Goal: Task Accomplishment & Management: Use online tool/utility

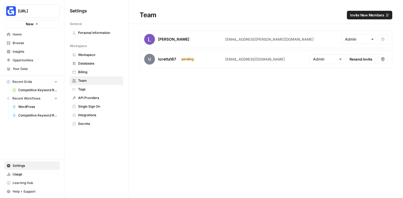
click at [48, 14] on button "Genstore.ai" at bounding box center [32, 10] width 56 height 13
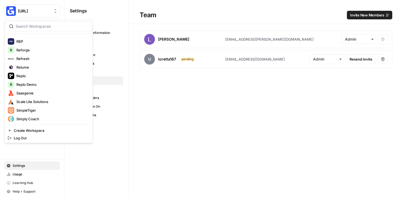
scroll to position [854, 0]
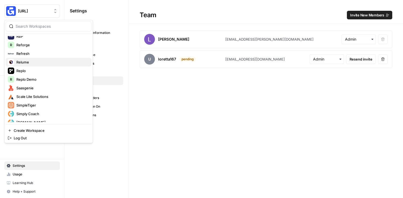
click at [25, 63] on span "Relume" at bounding box center [22, 61] width 13 height 5
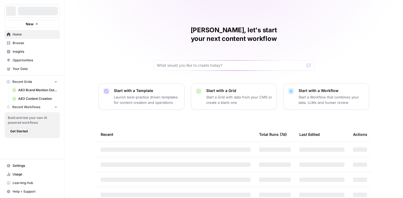
click at [33, 48] on link "Insights" at bounding box center [32, 51] width 56 height 9
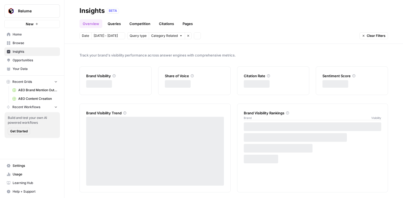
click at [38, 46] on link "Browse" at bounding box center [32, 43] width 56 height 9
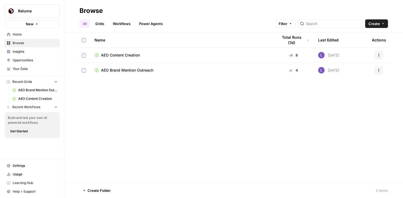
click at [134, 55] on span "AEO Content Creation" at bounding box center [120, 54] width 39 height 5
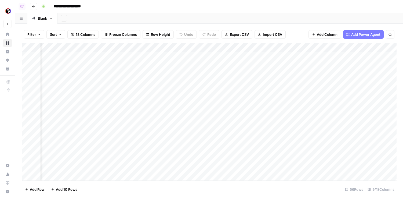
scroll to position [0, 254]
click at [176, 54] on div "Add Column" at bounding box center [209, 111] width 375 height 137
click at [185, 67] on div "Add Column" at bounding box center [209, 111] width 375 height 137
click at [184, 78] on div "Add Column" at bounding box center [209, 111] width 375 height 137
click at [184, 83] on div "Add Column" at bounding box center [209, 111] width 375 height 137
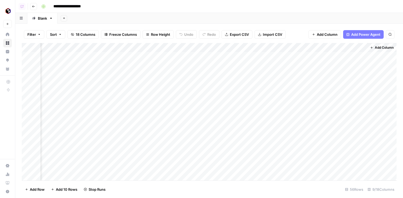
click at [178, 76] on div "Add Column" at bounding box center [209, 111] width 375 height 137
click at [8, 34] on icon at bounding box center [7, 33] width 3 height 3
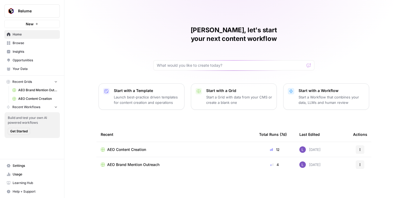
click at [142, 162] on span "AEO Brand Mention Outreach" at bounding box center [133, 164] width 52 height 5
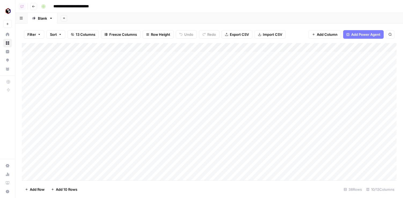
drag, startPoint x: 23, startPoint y: 66, endPoint x: 23, endPoint y: 58, distance: 8.3
click at [23, 58] on div "Add Column" at bounding box center [209, 111] width 375 height 137
drag, startPoint x: 25, startPoint y: 76, endPoint x: 25, endPoint y: 61, distance: 14.5
click at [25, 61] on div "Add Column" at bounding box center [209, 111] width 375 height 137
drag, startPoint x: 23, startPoint y: 82, endPoint x: 23, endPoint y: 75, distance: 7.5
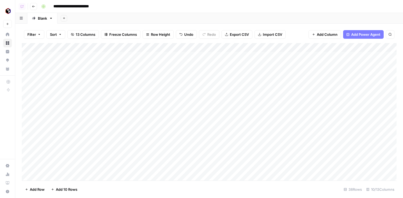
click at [23, 75] on div "Add Column" at bounding box center [209, 111] width 375 height 137
click at [198, 91] on div "Add Column" at bounding box center [209, 111] width 375 height 137
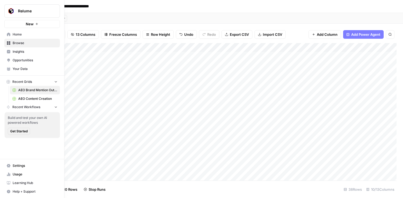
click at [14, 53] on span "Insights" at bounding box center [35, 51] width 45 height 5
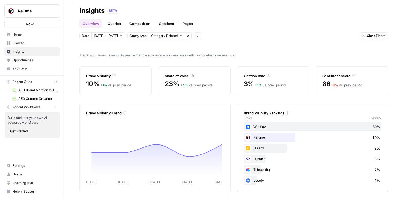
click at [16, 59] on span "Opportunities" at bounding box center [35, 60] width 45 height 5
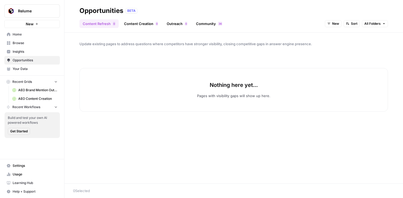
click at [331, 24] on button "New" at bounding box center [333, 23] width 17 height 7
click at [334, 36] on span "All Opportunities" at bounding box center [342, 35] width 27 height 5
click at [143, 21] on link "Content Creation 0" at bounding box center [141, 23] width 41 height 9
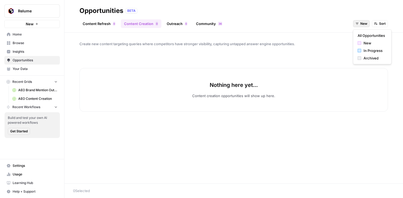
click at [361, 23] on span "New" at bounding box center [363, 23] width 7 height 5
click at [354, 35] on div "All Opportunities New In Progress Archived" at bounding box center [372, 46] width 39 height 35
click at [356, 35] on button "All Opportunities" at bounding box center [372, 36] width 34 height 8
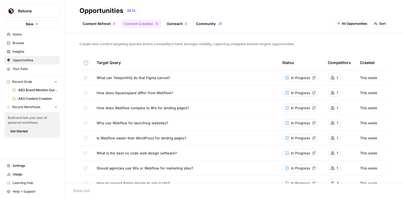
click at [171, 24] on link "Outreach 0" at bounding box center [176, 23] width 27 height 9
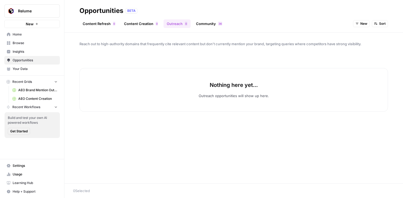
click at [209, 21] on link "Community 6 3" at bounding box center [209, 23] width 33 height 9
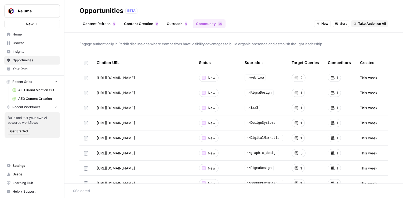
click at [182, 25] on link "Outreach 0" at bounding box center [176, 23] width 27 height 9
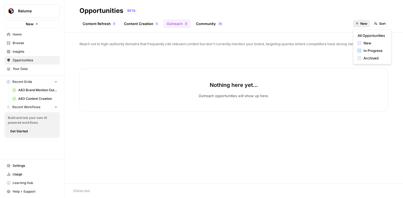
click at [359, 23] on button "New" at bounding box center [361, 23] width 17 height 7
click at [360, 34] on span "All Opportunities" at bounding box center [370, 35] width 27 height 5
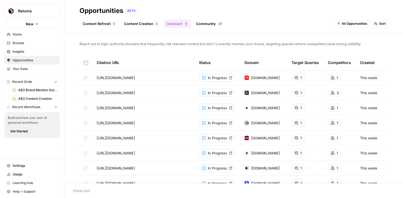
click at [30, 45] on span "Browse" at bounding box center [35, 43] width 45 height 5
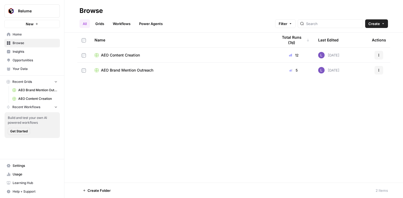
click at [129, 52] on td "AEO Content Creation" at bounding box center [181, 54] width 183 height 15
click at [132, 56] on span "AEO Content Creation" at bounding box center [120, 54] width 39 height 5
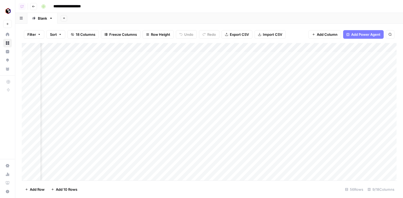
scroll to position [0, 254]
click at [205, 46] on div "Add Column" at bounding box center [209, 111] width 375 height 137
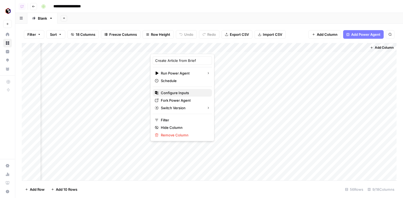
click at [183, 93] on span "Configure Inputs" at bounding box center [175, 92] width 28 height 5
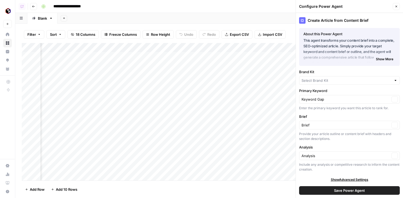
type input "Relume"
click at [336, 100] on input "Primary Keyword" at bounding box center [345, 98] width 88 height 5
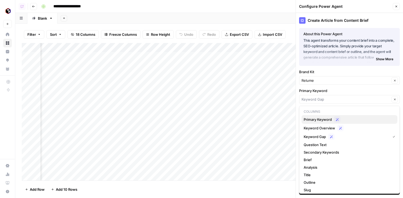
click at [322, 120] on span "Primary Keyword" at bounding box center [318, 118] width 28 height 5
type input "Primary Keyword"
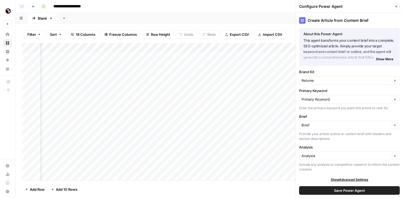
click at [331, 190] on button "Save Power Agent" at bounding box center [349, 190] width 101 height 9
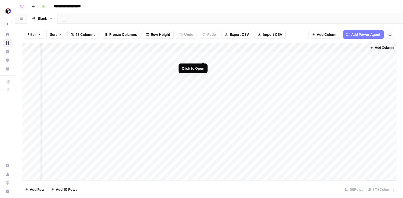
click at [203, 56] on div "Add Column" at bounding box center [209, 111] width 375 height 137
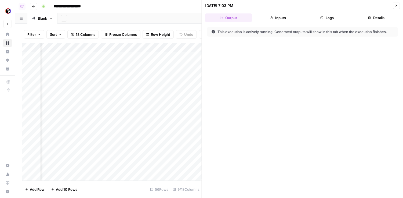
click at [396, 5] on icon "button" at bounding box center [395, 5] width 3 height 3
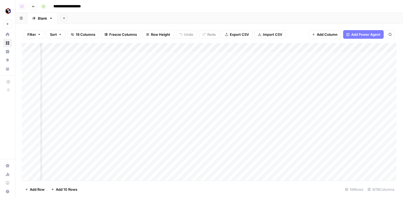
scroll to position [0, 254]
click at [293, 58] on div "Add Column" at bounding box center [209, 111] width 375 height 137
click at [292, 65] on div "Add Column" at bounding box center [209, 111] width 375 height 137
click at [291, 76] on div "Add Column" at bounding box center [209, 111] width 375 height 137
click at [292, 83] on div "Add Column" at bounding box center [209, 111] width 375 height 137
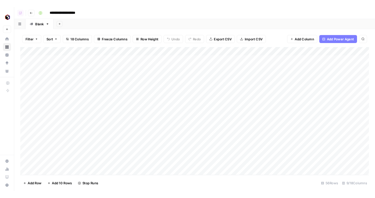
scroll to position [0, 0]
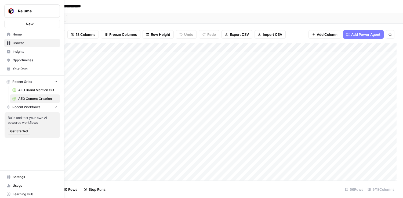
click at [11, 32] on link "Home" at bounding box center [32, 34] width 56 height 9
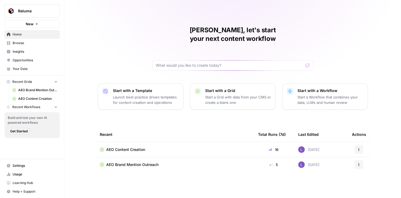
click at [188, 111] on div "Lily, let's start your next content workflow Start with a Template Launch best-…" at bounding box center [232, 99] width 337 height 198
click at [40, 51] on span "Insights" at bounding box center [35, 51] width 45 height 5
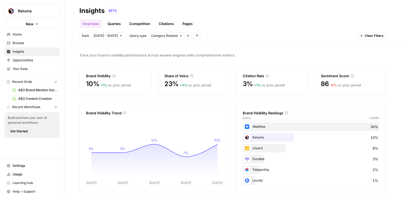
click at [39, 60] on span "Opportunities" at bounding box center [35, 60] width 45 height 5
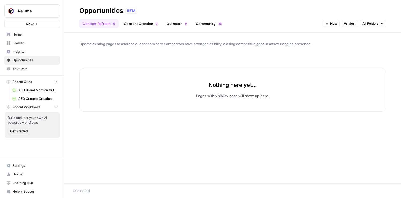
click at [34, 39] on link "Browse" at bounding box center [32, 43] width 56 height 9
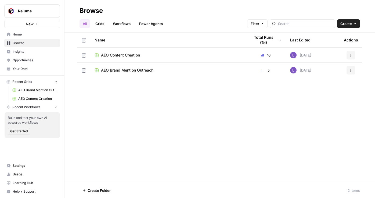
click at [120, 54] on span "AEO Content Creation" at bounding box center [120, 54] width 39 height 5
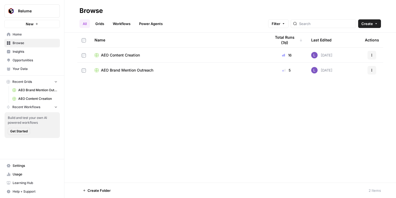
click at [28, 35] on span "Home" at bounding box center [35, 34] width 45 height 5
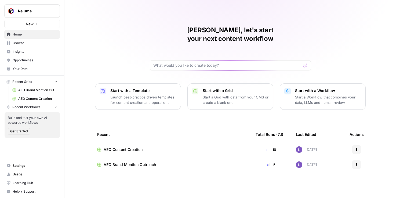
click at [30, 70] on span "Your Data" at bounding box center [35, 68] width 45 height 5
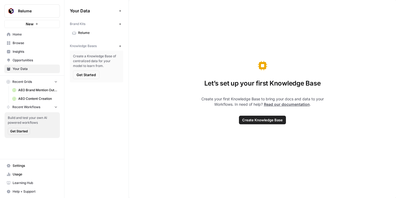
click at [97, 35] on link "Relume" at bounding box center [96, 32] width 53 height 9
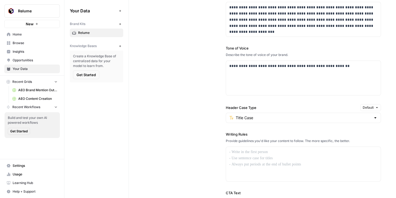
scroll to position [367, 0]
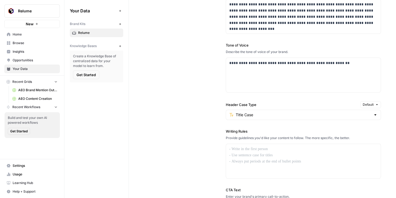
drag, startPoint x: 225, startPoint y: 132, endPoint x: 259, endPoint y: 132, distance: 34.1
click at [259, 132] on div "**********" at bounding box center [262, 112] width 237 height 288
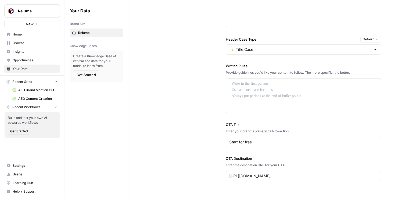
scroll to position [426, 0]
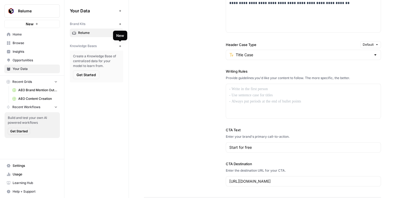
click at [119, 47] on icon "button" at bounding box center [120, 46] width 3 height 3
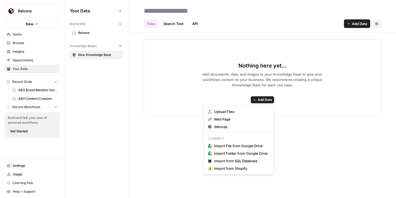
click at [258, 101] on span "Add Data" at bounding box center [265, 99] width 14 height 5
click at [233, 110] on span "Upload Files" at bounding box center [224, 111] width 20 height 5
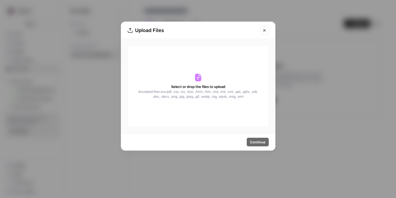
click at [261, 33] on button "Close modal" at bounding box center [264, 30] width 9 height 9
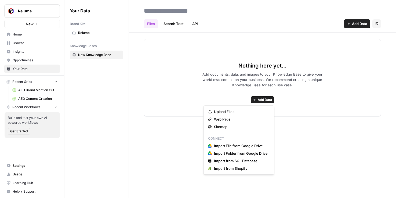
click at [257, 99] on button "Add Data" at bounding box center [262, 99] width 23 height 7
click at [234, 129] on div "Sitemap" at bounding box center [239, 126] width 62 height 5
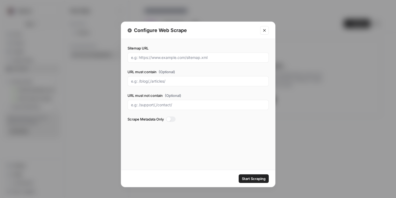
click at [262, 32] on button "Close modal" at bounding box center [264, 30] width 9 height 9
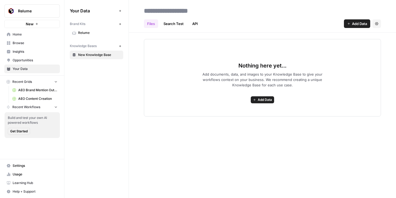
click at [32, 43] on span "Browse" at bounding box center [35, 43] width 45 height 5
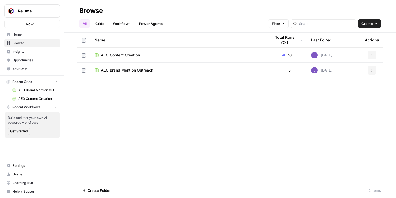
click at [124, 56] on span "AEO Content Creation" at bounding box center [120, 54] width 39 height 5
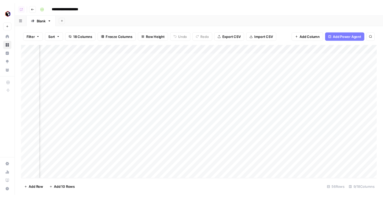
scroll to position [1, 115]
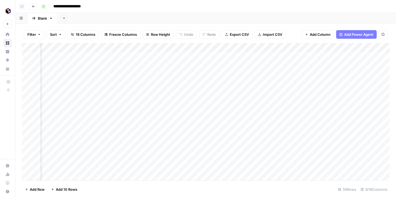
click at [229, 47] on div "Add Column" at bounding box center [206, 111] width 368 height 137
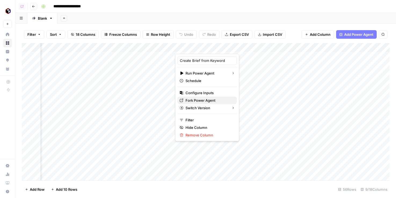
click at [211, 100] on span "Fork Power Agent" at bounding box center [200, 99] width 30 height 5
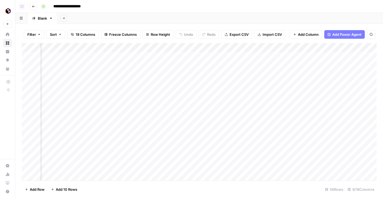
scroll to position [1, 274]
click at [309, 34] on span "Add Column" at bounding box center [308, 34] width 21 height 5
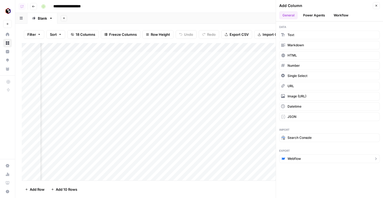
click at [377, 159] on icon "button" at bounding box center [376, 158] width 4 height 4
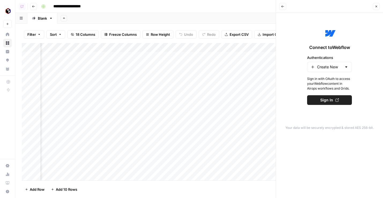
click at [378, 11] on header "Back Close" at bounding box center [329, 6] width 107 height 13
click at [376, 9] on button "Close" at bounding box center [376, 6] width 7 height 7
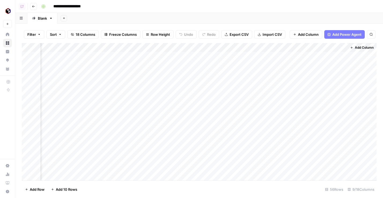
click at [307, 37] on button "Add Column" at bounding box center [306, 34] width 32 height 9
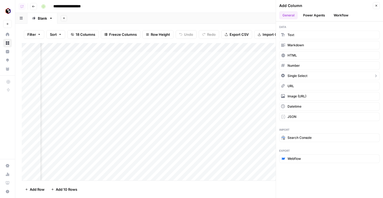
click at [303, 75] on span "Single Select" at bounding box center [298, 75] width 20 height 5
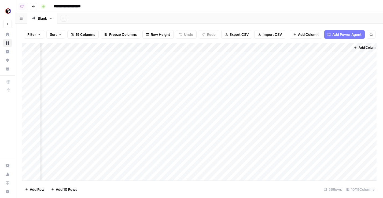
scroll to position [1, 322]
click at [311, 48] on div "Add Column" at bounding box center [199, 111] width 355 height 137
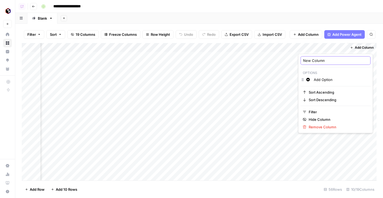
click at [318, 61] on input "New Column" at bounding box center [335, 60] width 65 height 5
type input "P"
type input "Status"
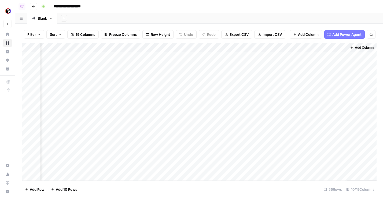
click at [344, 47] on div "Add Column" at bounding box center [199, 111] width 355 height 137
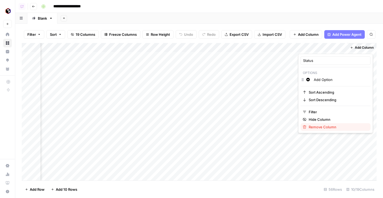
click at [314, 126] on span "Remove Column" at bounding box center [323, 126] width 28 height 5
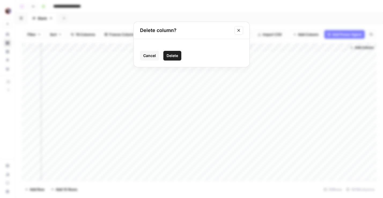
click at [175, 56] on span "Delete" at bounding box center [173, 55] width 12 height 5
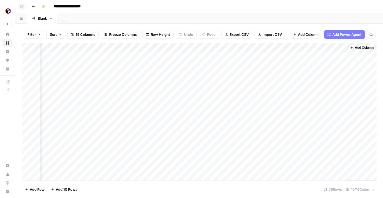
scroll to position [1, 274]
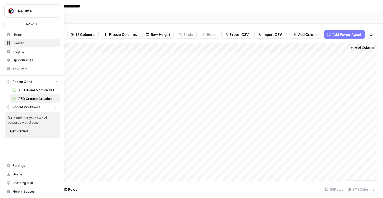
click at [21, 45] on link "Browse" at bounding box center [32, 43] width 56 height 9
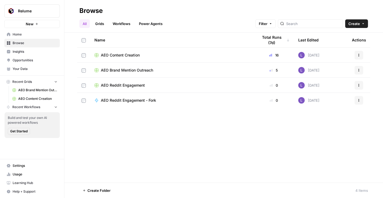
click at [117, 70] on span "AEO Brand Mention Outreach" at bounding box center [127, 69] width 52 height 5
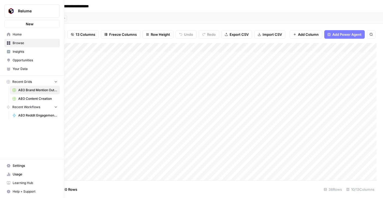
click at [6, 168] on link "Settings" at bounding box center [32, 165] width 56 height 9
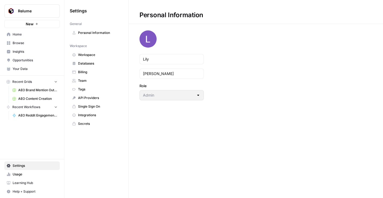
click at [87, 114] on span "Integrations" at bounding box center [99, 114] width 43 height 5
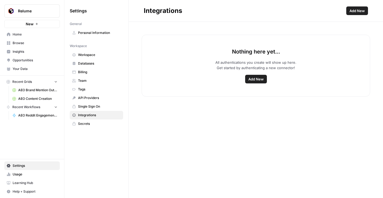
click at [359, 13] on button "Add New" at bounding box center [357, 10] width 22 height 9
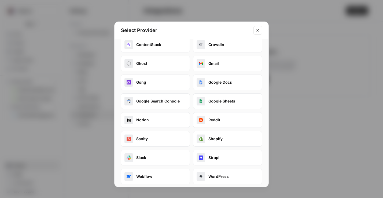
scroll to position [65, 0]
click at [256, 28] on button "Close modal" at bounding box center [258, 30] width 9 height 9
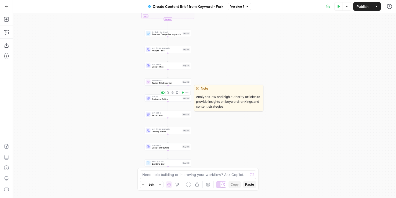
click at [155, 98] on span "Analysis + Outline" at bounding box center [167, 98] width 30 height 3
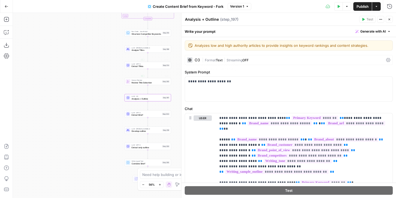
click at [199, 59] on div "O3" at bounding box center [197, 60] width 5 height 4
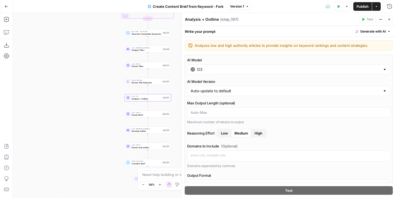
click at [217, 73] on div "O3" at bounding box center [288, 69] width 203 height 10
click at [208, 65] on div "O3" at bounding box center [288, 69] width 203 height 10
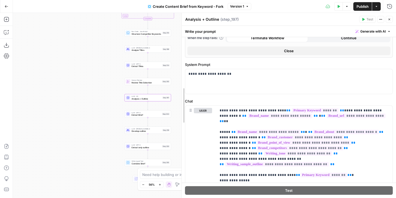
drag, startPoint x: 181, startPoint y: 86, endPoint x: 145, endPoint y: 83, distance: 36.6
click at [145, 83] on body "Relume New Home Browse Insights Opportunities Your Data Recent Grids AEO Brand …" at bounding box center [198, 99] width 396 height 198
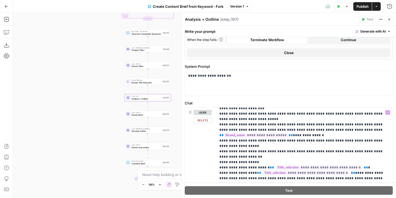
scroll to position [418, 0]
click at [380, 2] on button "Actions" at bounding box center [376, 6] width 9 height 9
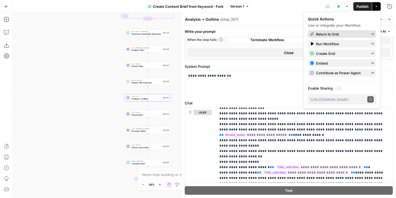
click at [345, 33] on div "Return to Grid" at bounding box center [342, 33] width 64 height 5
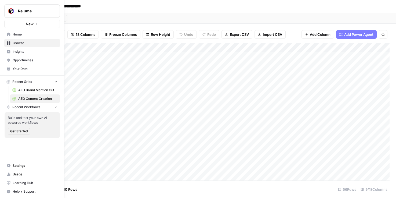
click at [27, 52] on span "Insights" at bounding box center [35, 51] width 45 height 5
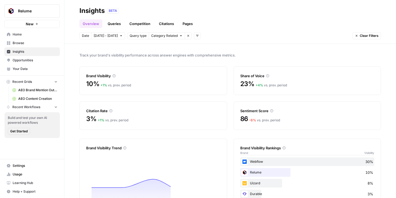
click at [173, 34] on span "Category Related" at bounding box center [164, 35] width 27 height 5
click at [175, 46] on div "Brand Related" at bounding box center [168, 47] width 36 height 5
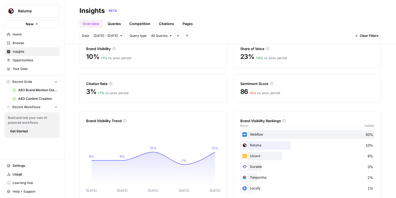
scroll to position [36, 0]
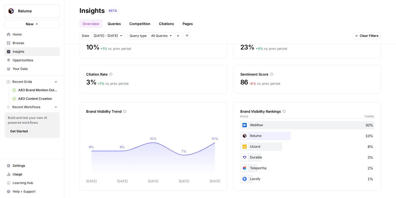
click at [113, 24] on link "Queries" at bounding box center [114, 23] width 20 height 9
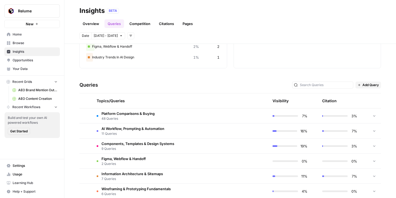
scroll to position [98, 0]
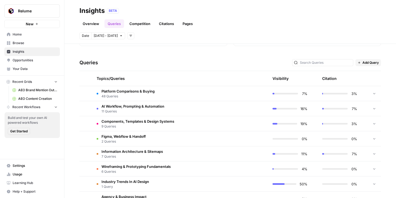
click at [144, 90] on span "Platform Comparisons & Buying" at bounding box center [127, 90] width 53 height 5
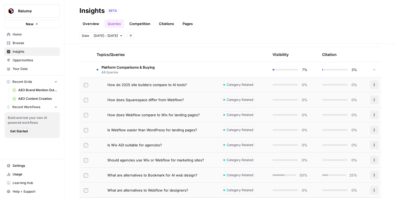
scroll to position [119, 0]
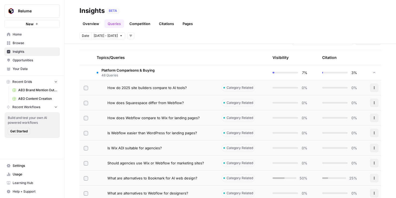
click at [150, 89] on span "How do 2025 site builders compare to AI tools?" at bounding box center [146, 87] width 79 height 5
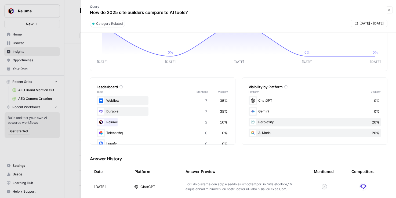
scroll to position [52, 0]
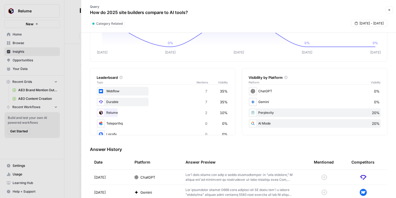
click at [220, 179] on p at bounding box center [240, 177] width 111 height 10
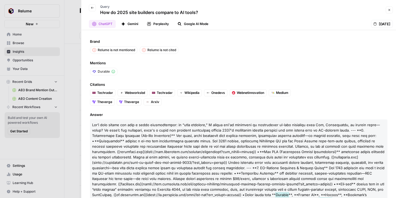
click at [137, 25] on button "Gemini" at bounding box center [130, 24] width 24 height 8
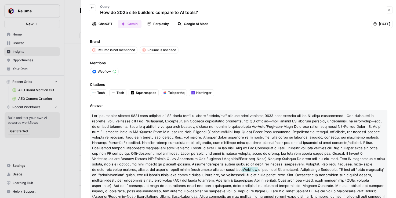
click at [161, 24] on button "Perplexity" at bounding box center [158, 24] width 28 height 8
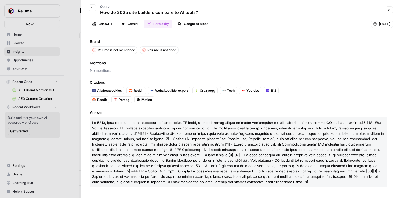
drag, startPoint x: 390, startPoint y: 10, endPoint x: 374, endPoint y: 69, distance: 61.3
click at [374, 69] on div "Back Query How do 2025 site builders compare to AI tools? Close ChatGPT Gemini …" at bounding box center [238, 99] width 315 height 198
click at [106, 27] on button "ChatGPT" at bounding box center [102, 24] width 27 height 8
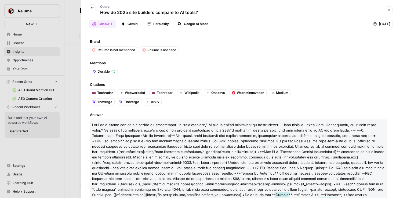
click at [388, 11] on icon "button" at bounding box center [389, 9] width 3 height 3
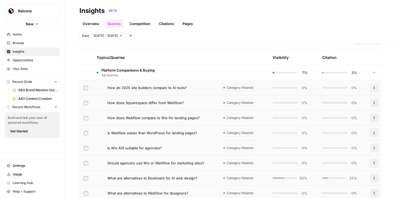
click at [130, 73] on span "48 Queries" at bounding box center [127, 75] width 53 height 5
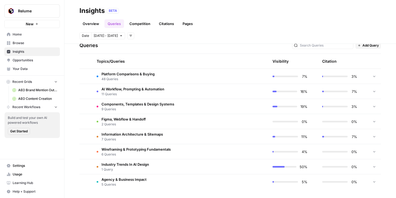
click at [124, 70] on td "Platform Comparisons & Buying 48 Queries" at bounding box center [154, 76] width 125 height 15
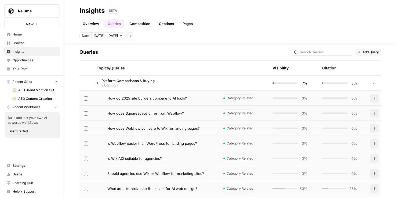
scroll to position [109, 0]
click at [368, 51] on span "Add Query" at bounding box center [370, 51] width 16 height 5
click at [162, 82] on td "Platform Comparisons & Buying 48 Queries" at bounding box center [154, 82] width 125 height 15
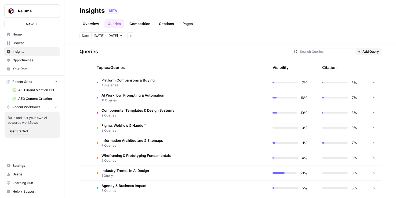
click at [144, 24] on link "Competition" at bounding box center [139, 23] width 27 height 9
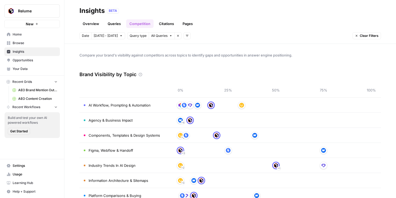
click at [175, 21] on link "Citations" at bounding box center [166, 23] width 21 height 9
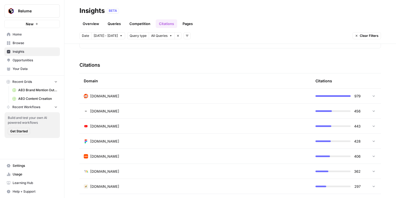
scroll to position [112, 0]
click at [116, 100] on td "reddit.com" at bounding box center [195, 95] width 232 height 15
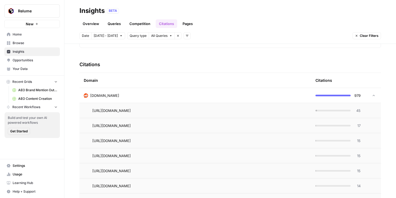
click at [359, 111] on span "45" at bounding box center [357, 110] width 7 height 5
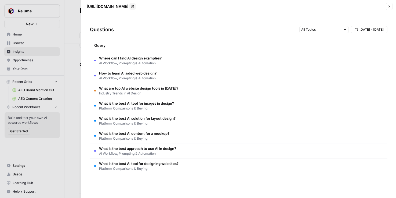
click at [390, 8] on icon "button" at bounding box center [389, 6] width 3 height 3
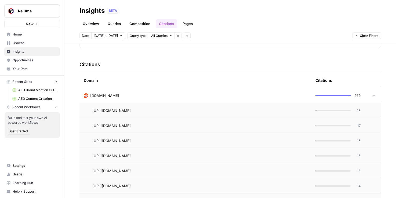
click at [159, 38] on button "All Queries" at bounding box center [162, 35] width 26 height 7
click at [89, 20] on link "Overview" at bounding box center [90, 23] width 23 height 9
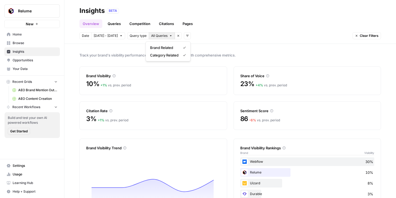
click at [162, 36] on span "All Queries" at bounding box center [159, 35] width 16 height 5
click at [176, 56] on span "Category Related" at bounding box center [164, 54] width 28 height 5
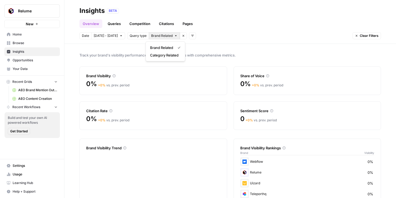
click at [153, 38] on button "Brand Related" at bounding box center [164, 35] width 31 height 7
click at [172, 52] on button "Category Related" at bounding box center [165, 55] width 35 height 8
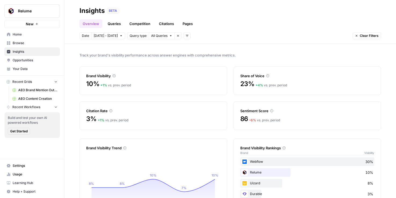
click at [167, 22] on link "Citations" at bounding box center [166, 23] width 21 height 9
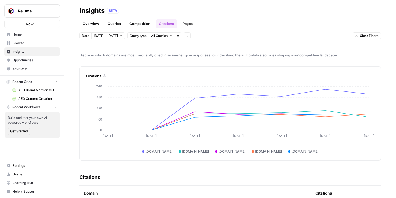
click at [189, 23] on link "Pages" at bounding box center [187, 23] width 17 height 9
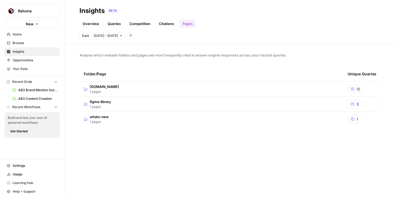
click at [108, 90] on td "relume.io 1 pages" at bounding box center [211, 88] width 264 height 15
click at [352, 104] on icon at bounding box center [352, 103] width 3 height 3
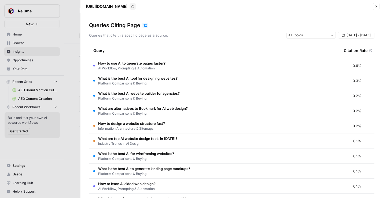
click at [24, 53] on div at bounding box center [191, 99] width 383 height 198
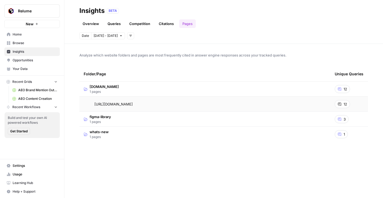
click at [38, 60] on span "Opportunities" at bounding box center [35, 60] width 45 height 5
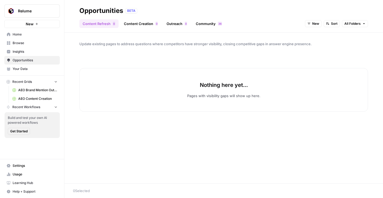
click at [313, 24] on span "New" at bounding box center [315, 23] width 7 height 5
click at [330, 37] on span "All Opportunities" at bounding box center [323, 35] width 27 height 5
click at [138, 18] on div "Content Refresh 0 Content Creation 0 Outreach 0 Community 6 3 All Opportunities…" at bounding box center [223, 21] width 289 height 13
click at [144, 23] on link "Content Creation 0" at bounding box center [141, 23] width 41 height 9
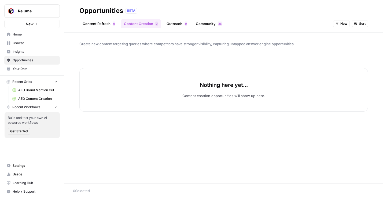
click at [336, 27] on div "New Sort" at bounding box center [350, 23] width 35 height 9
click at [337, 25] on button "New" at bounding box center [341, 23] width 17 height 7
click at [348, 32] on button "All Opportunities" at bounding box center [353, 36] width 34 height 8
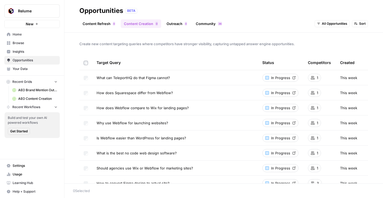
click at [21, 42] on span "Browse" at bounding box center [35, 43] width 45 height 5
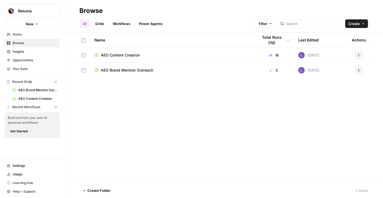
click at [123, 54] on span "AEO Content Creation" at bounding box center [120, 54] width 39 height 5
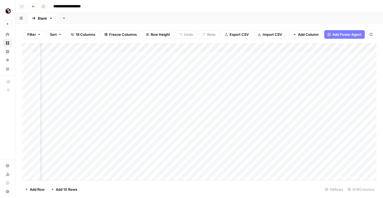
scroll to position [0, 145]
click at [254, 57] on div "Add Column" at bounding box center [199, 111] width 355 height 137
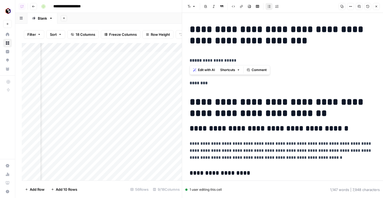
drag, startPoint x: 312, startPoint y: 46, endPoint x: 203, endPoint y: 23, distance: 112.2
click at [201, 72] on span "Edit with AI" at bounding box center [206, 69] width 17 height 5
click at [240, 129] on h2 "**********" at bounding box center [283, 128] width 186 height 9
click at [377, 6] on icon "button" at bounding box center [376, 6] width 3 height 3
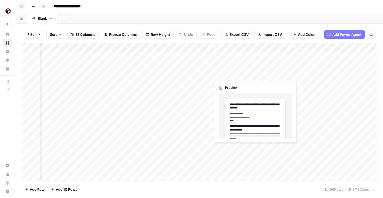
scroll to position [0, 177]
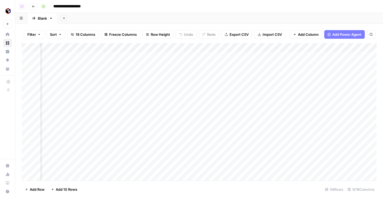
click at [336, 56] on div "Add Column" at bounding box center [199, 111] width 355 height 137
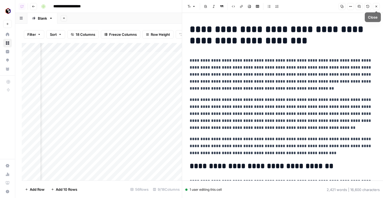
click at [376, 7] on icon "button" at bounding box center [377, 7] width 2 height 2
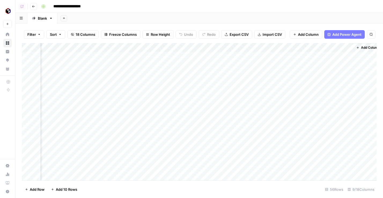
scroll to position [0, 274]
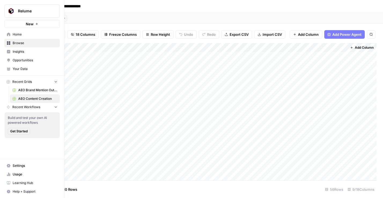
click at [20, 60] on span "Opportunities" at bounding box center [35, 60] width 45 height 5
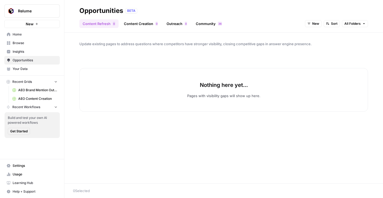
click at [149, 30] on header "Opportunities BETA Content Refresh 0 Content Creation 0 Outreach 0 Community 6 …" at bounding box center [223, 16] width 319 height 32
click at [148, 27] on link "Content Creation 0" at bounding box center [141, 23] width 41 height 9
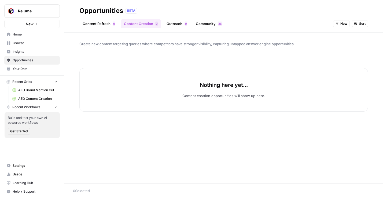
click at [342, 23] on span "New" at bounding box center [344, 23] width 7 height 5
click at [332, 37] on div "Create new content targeting queries where competitors have stronger visibility…" at bounding box center [223, 107] width 319 height 151
click at [339, 23] on button "New" at bounding box center [341, 23] width 17 height 7
click at [341, 35] on span "All Opportunities" at bounding box center [351, 35] width 27 height 5
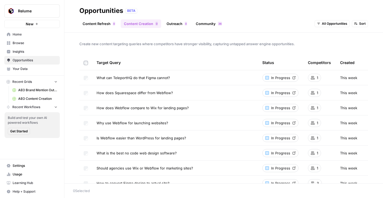
click at [176, 23] on link "Outreach 0" at bounding box center [176, 23] width 27 height 9
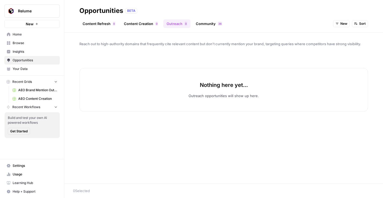
click at [346, 25] on span "New" at bounding box center [344, 23] width 7 height 5
click at [346, 33] on span "All Opportunities" at bounding box center [351, 35] width 27 height 5
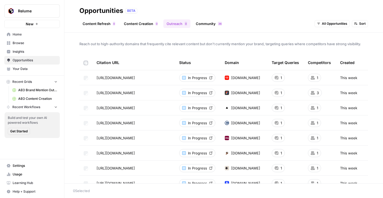
click at [215, 21] on link "Community 6 3" at bounding box center [209, 23] width 33 height 9
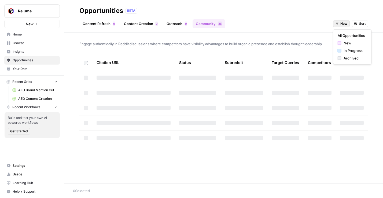
click at [336, 22] on div "New Sort" at bounding box center [350, 23] width 35 height 9
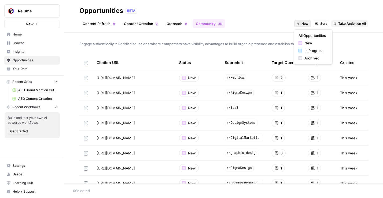
click at [228, 8] on div "Opportunities BETA" at bounding box center [223, 10] width 289 height 9
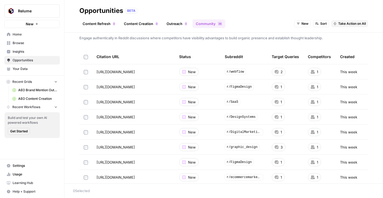
scroll to position [8, 0]
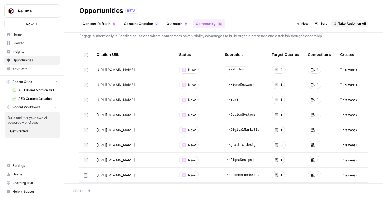
click at [358, 18] on div "Content Refresh 0 Content Creation 0 Outreach 0 Community 6 3 New Sort Take Act…" at bounding box center [223, 21] width 289 height 13
click at [358, 21] on button "Take Action on All" at bounding box center [349, 23] width 37 height 7
click at [358, 34] on span "Create New Grid" at bounding box center [356, 35] width 28 height 5
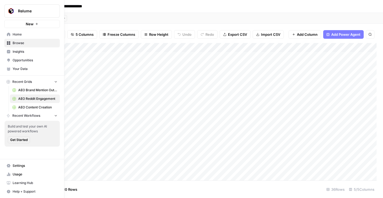
click at [17, 50] on span "Insights" at bounding box center [35, 51] width 45 height 5
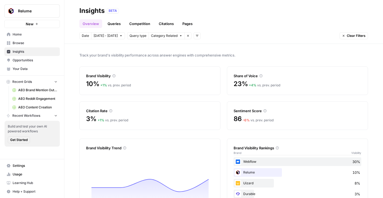
click at [186, 24] on link "Pages" at bounding box center [187, 23] width 17 height 9
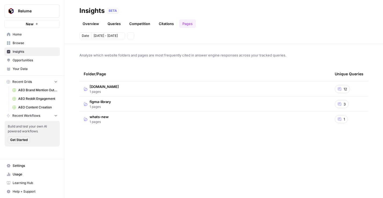
click at [166, 24] on link "Citations" at bounding box center [166, 23] width 21 height 9
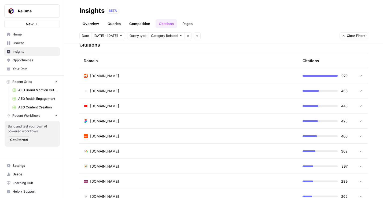
scroll to position [129, 0]
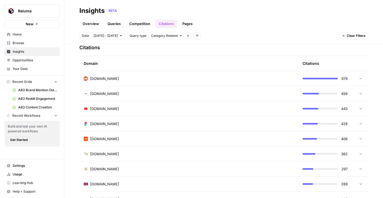
click at [28, 63] on link "Opportunities" at bounding box center [32, 60] width 56 height 9
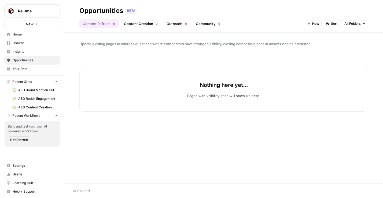
click at [141, 27] on link "Content Creation 0" at bounding box center [141, 23] width 41 height 9
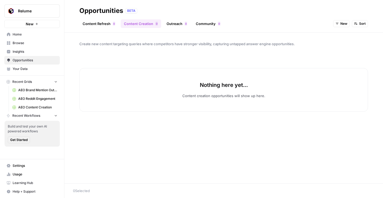
click at [343, 24] on span "New" at bounding box center [344, 23] width 7 height 5
click at [343, 35] on span "All Opportunities" at bounding box center [351, 35] width 27 height 5
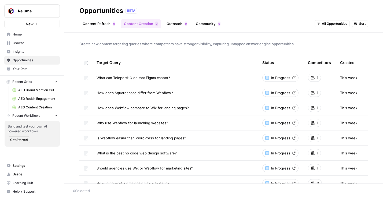
drag, startPoint x: 184, startPoint y: 79, endPoint x: 89, endPoint y: 75, distance: 95.1
click at [89, 75] on tr "What can TeleportHQ do that Figma cannot? In Progress 1 This week" at bounding box center [223, 77] width 289 height 15
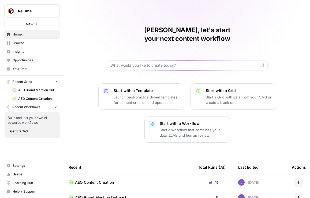
click at [33, 14] on button "Relume" at bounding box center [32, 10] width 56 height 13
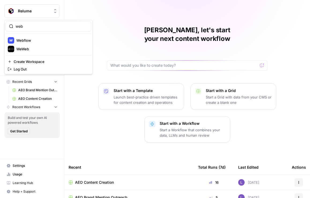
type input "web"
click at [31, 40] on span "Webflow" at bounding box center [23, 40] width 15 height 5
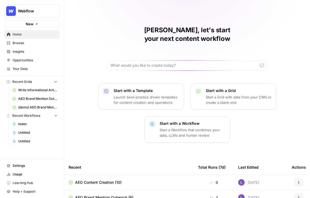
click at [31, 58] on span "Opportunities" at bounding box center [35, 60] width 45 height 5
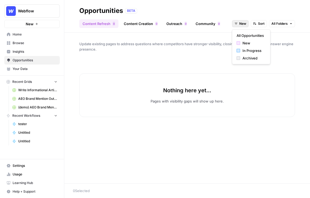
click at [239, 25] on button "New" at bounding box center [240, 23] width 17 height 7
click at [239, 36] on span "All Opportunities" at bounding box center [250, 35] width 27 height 5
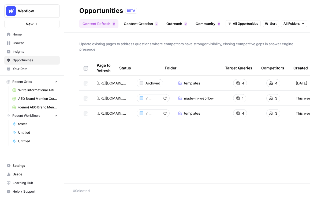
click at [28, 12] on span "Webflow" at bounding box center [34, 10] width 32 height 5
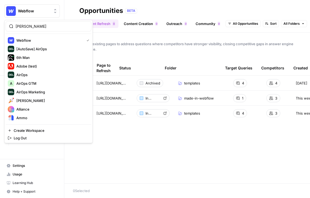
type input "[PERSON_NAME]"
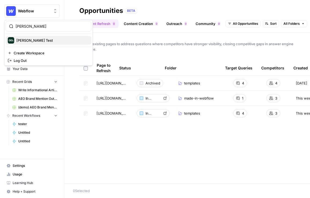
click at [50, 41] on div "[PERSON_NAME] Test" at bounding box center [49, 40] width 82 height 6
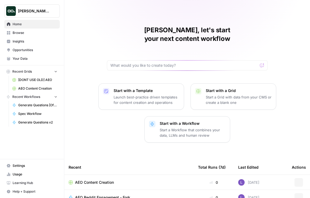
click at [33, 49] on span "Opportunities" at bounding box center [35, 49] width 45 height 5
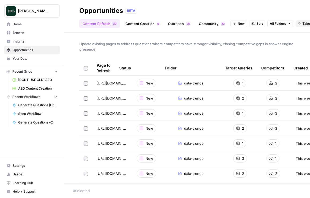
click at [152, 23] on link "Content Creation 0" at bounding box center [142, 23] width 41 height 9
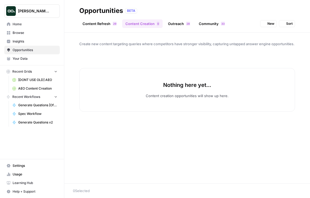
click at [112, 23] on link "Content Refresh 9 2" at bounding box center [99, 23] width 41 height 9
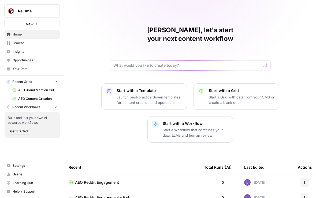
click at [28, 47] on link "Browse" at bounding box center [32, 43] width 56 height 9
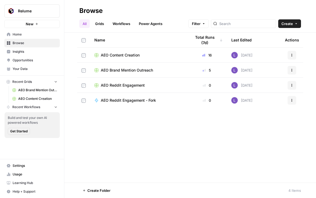
drag, startPoint x: 101, startPoint y: 19, endPoint x: 94, endPoint y: 21, distance: 7.0
click at [101, 19] on link "Grids" at bounding box center [99, 23] width 15 height 9
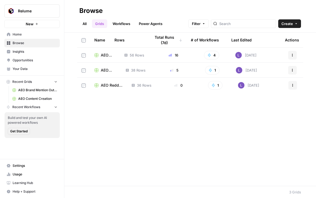
click at [299, 25] on button "Create" at bounding box center [290, 23] width 23 height 9
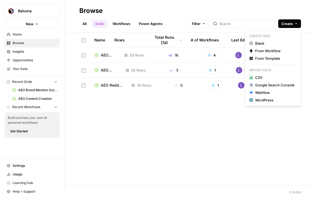
click at [276, 39] on p "Create Grid" at bounding box center [273, 35] width 52 height 7
click at [276, 42] on div "Blank" at bounding box center [273, 43] width 47 height 5
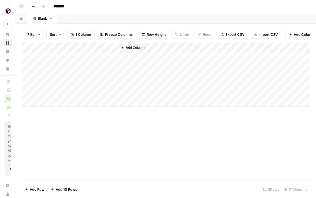
click at [296, 35] on span "Add Column" at bounding box center [304, 34] width 21 height 5
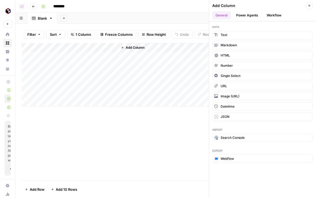
click at [243, 17] on button "Power Agents" at bounding box center [247, 15] width 28 height 8
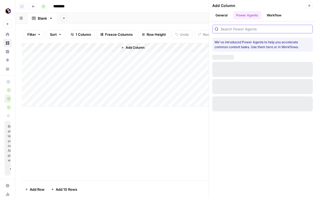
click at [248, 28] on input "search" at bounding box center [266, 28] width 90 height 5
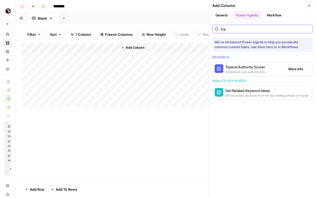
type input "top"
click at [232, 71] on div "Understand your authority and competiveness on a topic" at bounding box center [254, 72] width 56 height 4
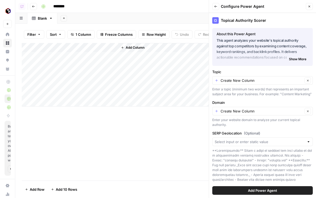
click at [252, 192] on span "Add Power Agent" at bounding box center [262, 189] width 29 height 5
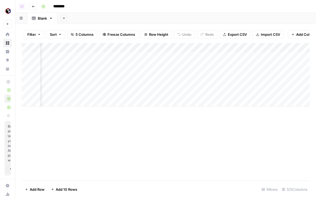
scroll to position [0, 24]
click at [91, 48] on div "Add Column" at bounding box center [166, 74] width 288 height 63
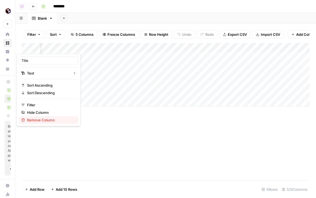
click at [39, 122] on span "Remove Column" at bounding box center [41, 119] width 28 height 5
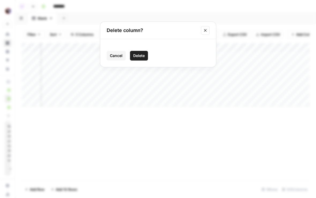
click at [138, 53] on span "Delete" at bounding box center [139, 55] width 12 height 5
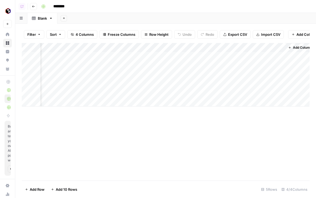
click at [32, 2] on header "Copilot Go back ********" at bounding box center [165, 6] width 301 height 13
click at [34, 7] on icon "button" at bounding box center [33, 6] width 3 height 3
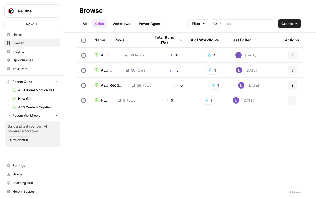
click at [104, 68] on span "AEO Brand Mention Outreach" at bounding box center [109, 69] width 16 height 5
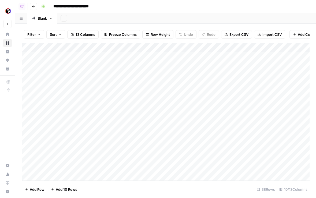
click at [32, 7] on icon "button" at bounding box center [33, 6] width 3 height 3
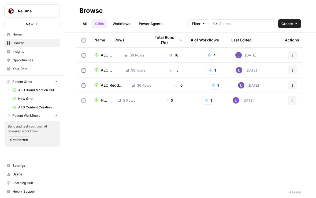
click at [107, 54] on span "AEO Content Creation" at bounding box center [108, 54] width 15 height 5
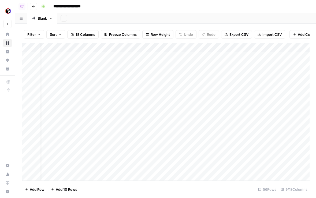
scroll to position [0, 16]
click at [242, 74] on div "Add Column" at bounding box center [166, 111] width 288 height 137
click at [242, 74] on textarea "**********" at bounding box center [268, 75] width 86 height 8
click at [235, 57] on div "Add Column" at bounding box center [166, 111] width 288 height 137
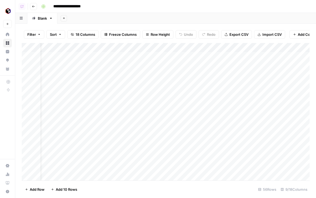
click at [235, 57] on div "Add Column" at bounding box center [166, 111] width 288 height 137
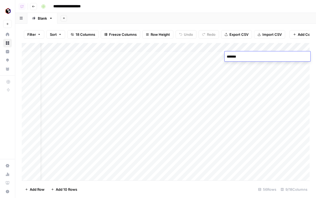
click at [235, 57] on textarea "*******" at bounding box center [268, 57] width 86 height 8
click at [79, 122] on div "Add Column" at bounding box center [166, 111] width 288 height 137
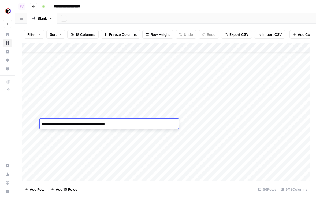
drag, startPoint x: 70, startPoint y: 125, endPoint x: 117, endPoint y: 126, distance: 47.8
click at [117, 126] on textarea "**********" at bounding box center [109, 124] width 139 height 8
click at [34, 7] on icon "button" at bounding box center [33, 6] width 3 height 3
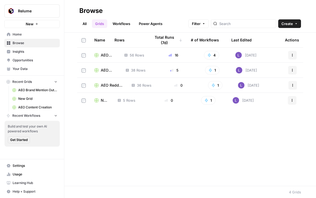
click at [100, 101] on div "New Grid" at bounding box center [101, 99] width 15 height 5
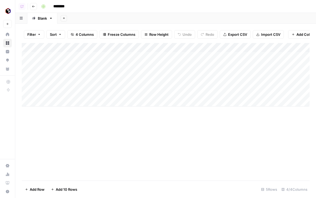
click at [84, 53] on div "Add Column" at bounding box center [166, 74] width 288 height 63
type textarea "**********"
click at [137, 55] on div "Add Column" at bounding box center [166, 74] width 288 height 63
click at [154, 55] on div "Add Column" at bounding box center [166, 74] width 288 height 63
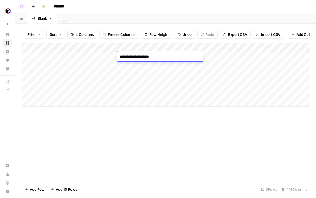
type textarea "**********"
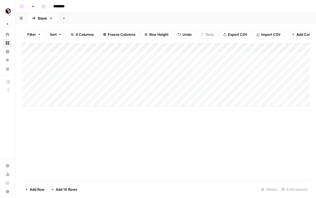
click at [223, 53] on div "Add Column" at bounding box center [166, 74] width 288 height 63
click at [231, 57] on div "Add Column" at bounding box center [166, 74] width 288 height 63
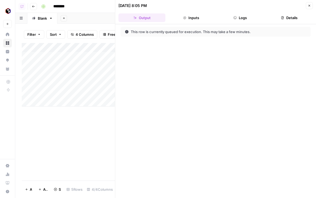
click at [306, 6] on button "Close" at bounding box center [309, 5] width 7 height 7
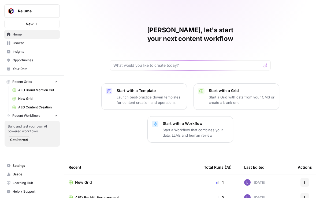
click at [23, 45] on span "Browse" at bounding box center [35, 43] width 45 height 5
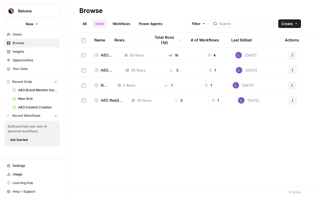
click at [99, 102] on div "AEO Reddit Engagement" at bounding box center [108, 99] width 29 height 5
click at [103, 85] on span "New Grid" at bounding box center [105, 84] width 8 height 5
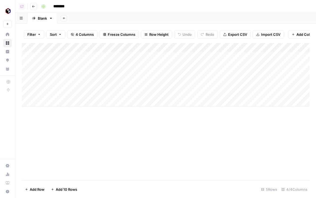
click at [64, 6] on input "********" at bounding box center [66, 6] width 30 height 9
click at [250, 47] on div "Add Column" at bounding box center [166, 74] width 288 height 63
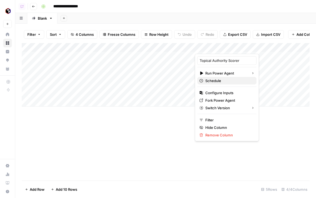
type input "**********"
drag, startPoint x: 221, startPoint y: 98, endPoint x: 221, endPoint y: 92, distance: 6.4
click at [221, 92] on div "Topical Authority Scorer Run Power Agent Schedule Configure Inputs Fork Power A…" at bounding box center [227, 97] width 64 height 87
click at [221, 92] on span "Configure Inputs" at bounding box center [220, 92] width 28 height 5
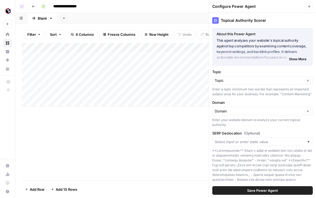
click at [268, 191] on span "Save Power Agent" at bounding box center [262, 189] width 31 height 5
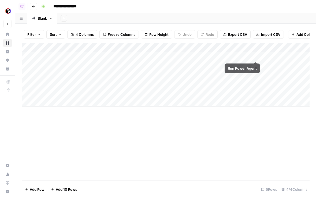
click at [255, 56] on div "Add Column" at bounding box center [166, 74] width 288 height 63
click at [136, 57] on div "Add Column" at bounding box center [166, 74] width 288 height 63
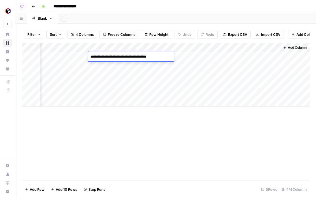
type textarea "**********"
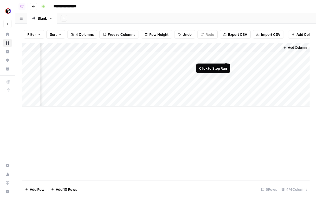
click at [226, 55] on div "Add Column" at bounding box center [166, 74] width 288 height 63
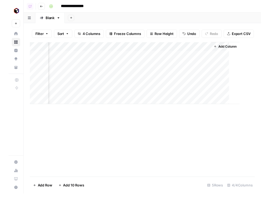
scroll to position [0, 71]
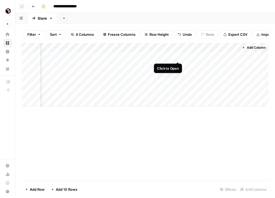
click at [179, 56] on div "Add Column" at bounding box center [145, 74] width 247 height 63
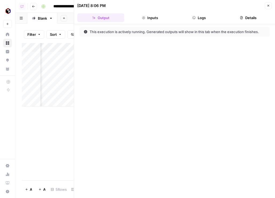
click at [212, 22] on header "[DATE] 8:06 PM Close Output Inputs Logs Details" at bounding box center [174, 12] width 201 height 24
click at [214, 19] on button "Logs" at bounding box center [199, 17] width 47 height 9
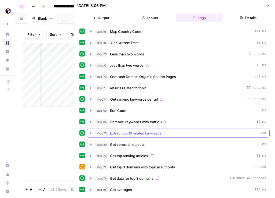
scroll to position [20, 0]
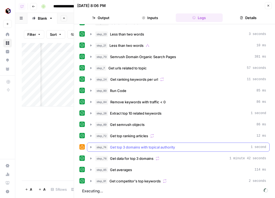
click at [157, 144] on span "Get top 3 domains with topical authority" at bounding box center [142, 146] width 65 height 5
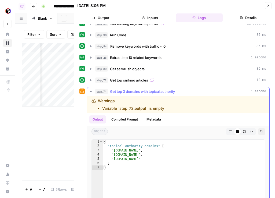
scroll to position [79, 0]
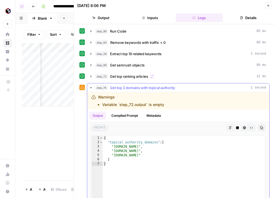
click at [164, 85] on span "Get top 3 domains with topical authority" at bounding box center [142, 87] width 65 height 5
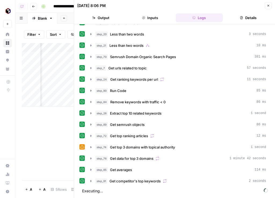
scroll to position [20, 0]
click at [269, 3] on button "Close" at bounding box center [268, 5] width 7 height 7
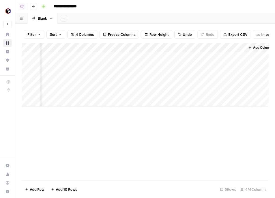
scroll to position [0, 71]
click at [80, 145] on div "Add Column" at bounding box center [145, 111] width 247 height 137
drag, startPoint x: 128, startPoint y: 107, endPoint x: 144, endPoint y: 53, distance: 56.2
click at [144, 62] on div "Add Column" at bounding box center [145, 111] width 247 height 137
